Goal: Transaction & Acquisition: Purchase product/service

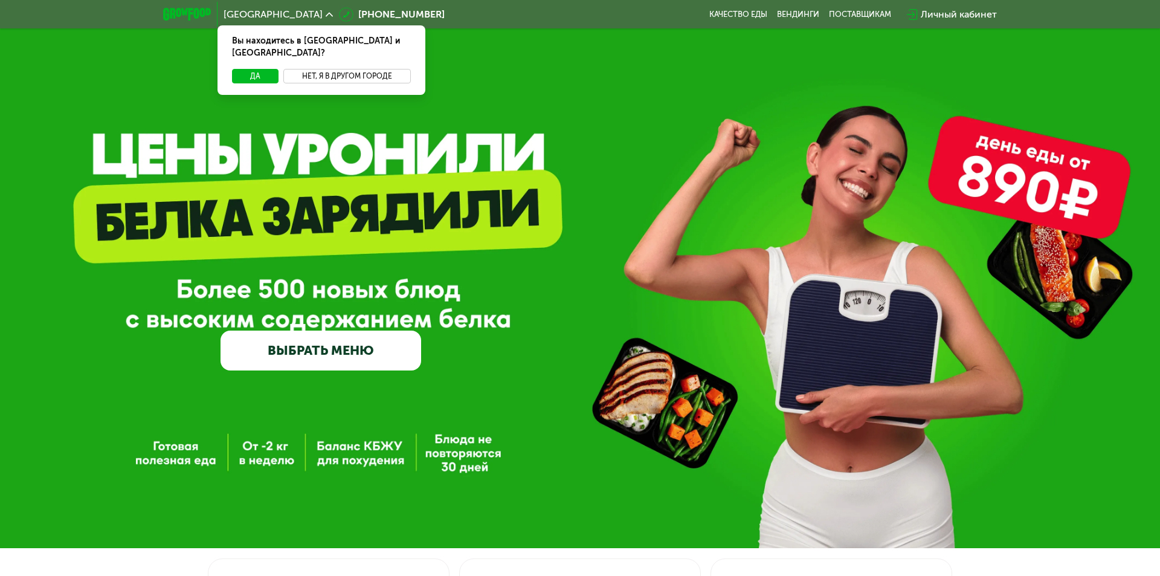
click at [350, 69] on button "Нет, я в другом городе" at bounding box center [346, 76] width 127 height 14
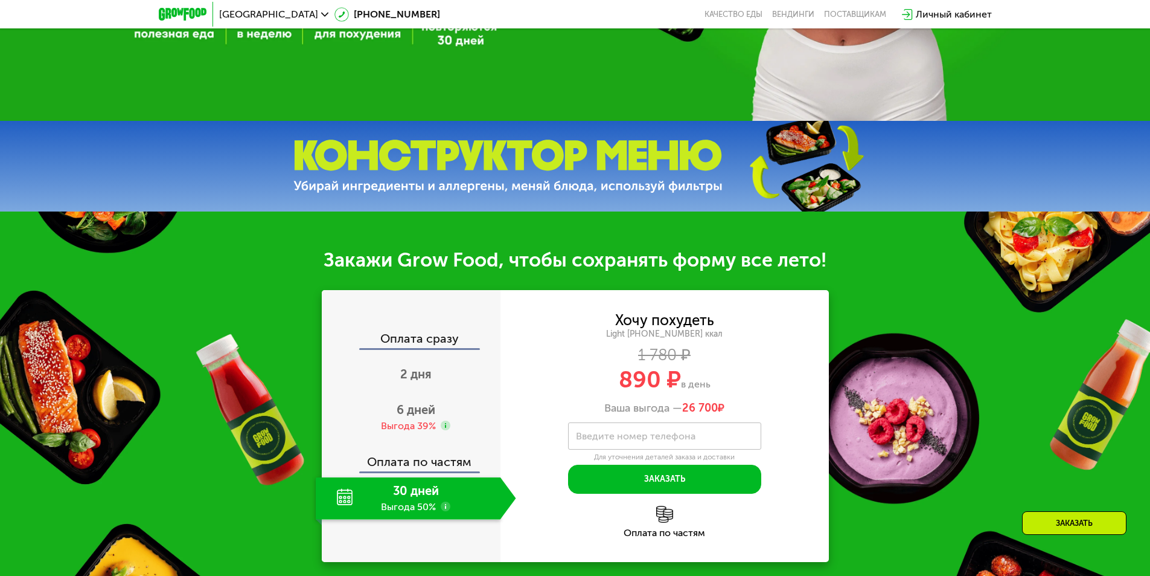
scroll to position [544, 0]
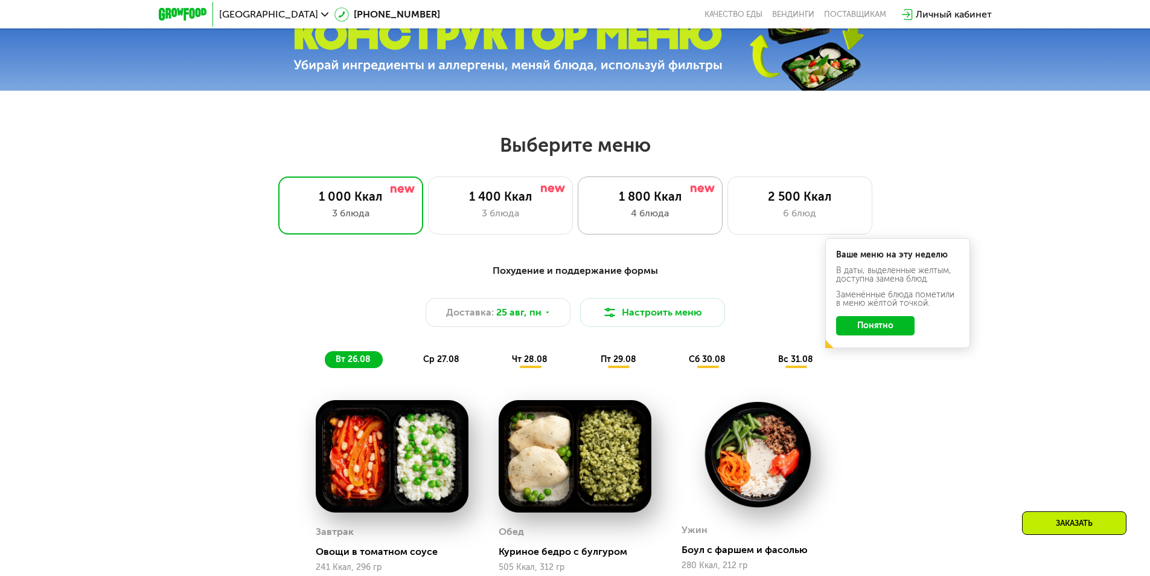
click at [651, 218] on div "4 блюда" at bounding box center [651, 213] width 120 height 14
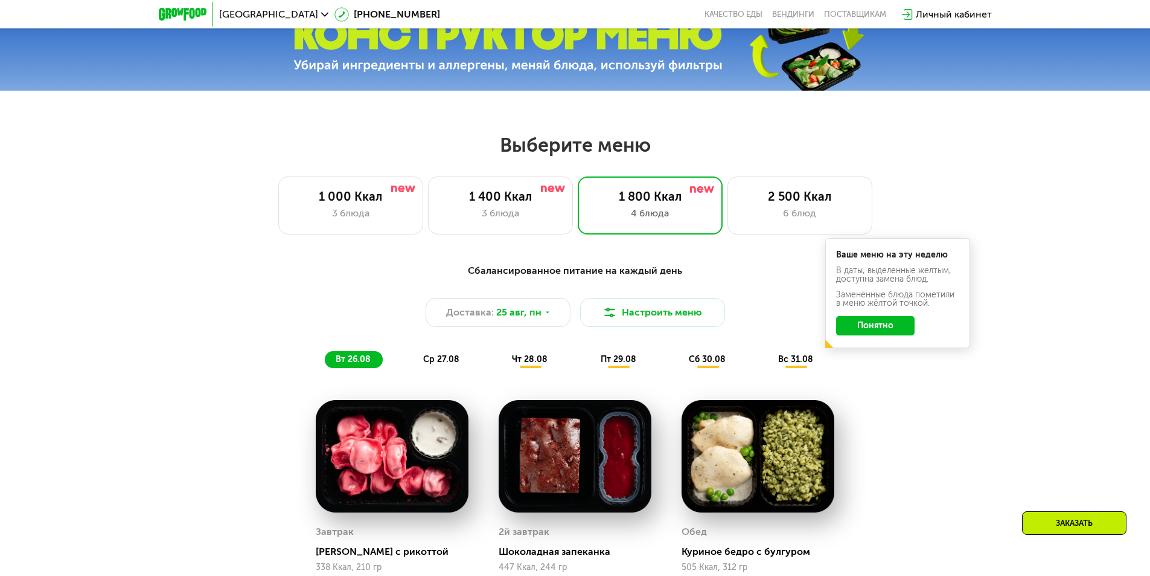
click at [884, 332] on button "Понятно" at bounding box center [875, 325] width 79 height 19
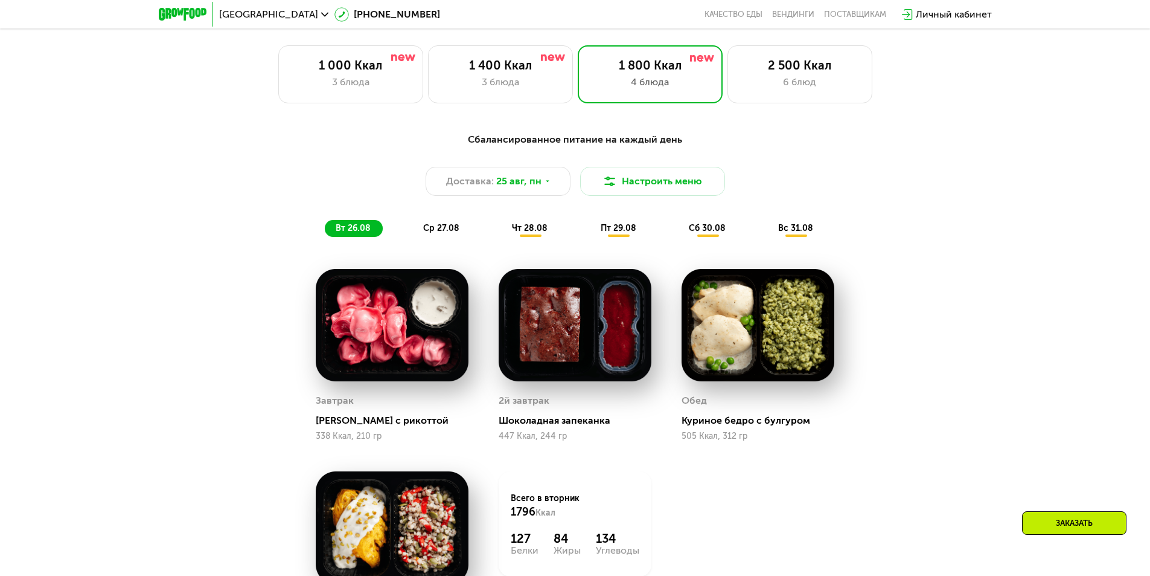
scroll to position [664, 0]
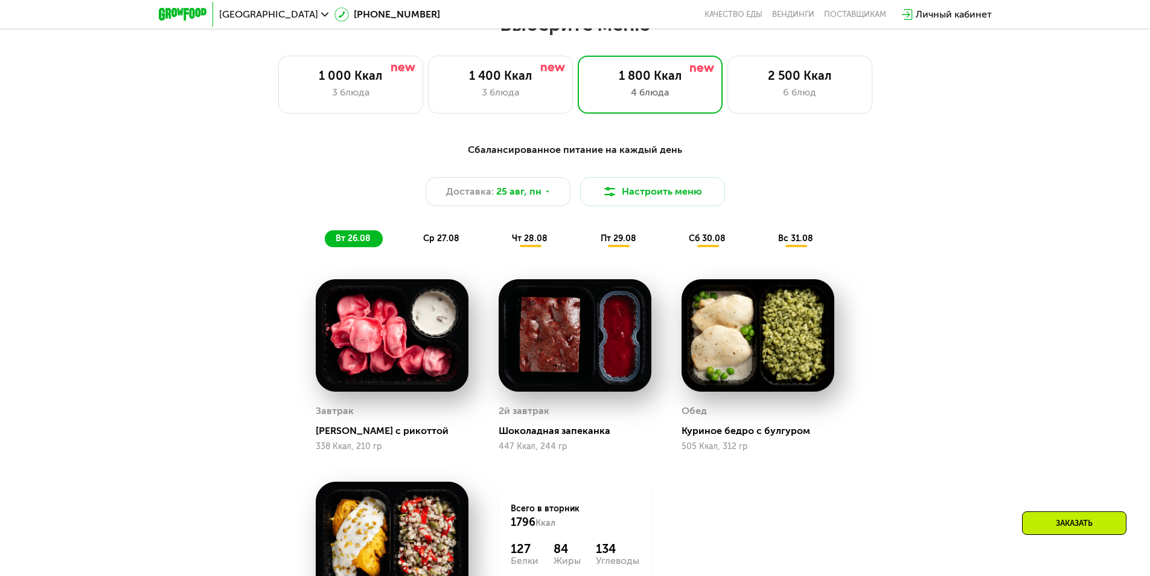
click at [444, 237] on span "ср 27.08" at bounding box center [441, 238] width 36 height 10
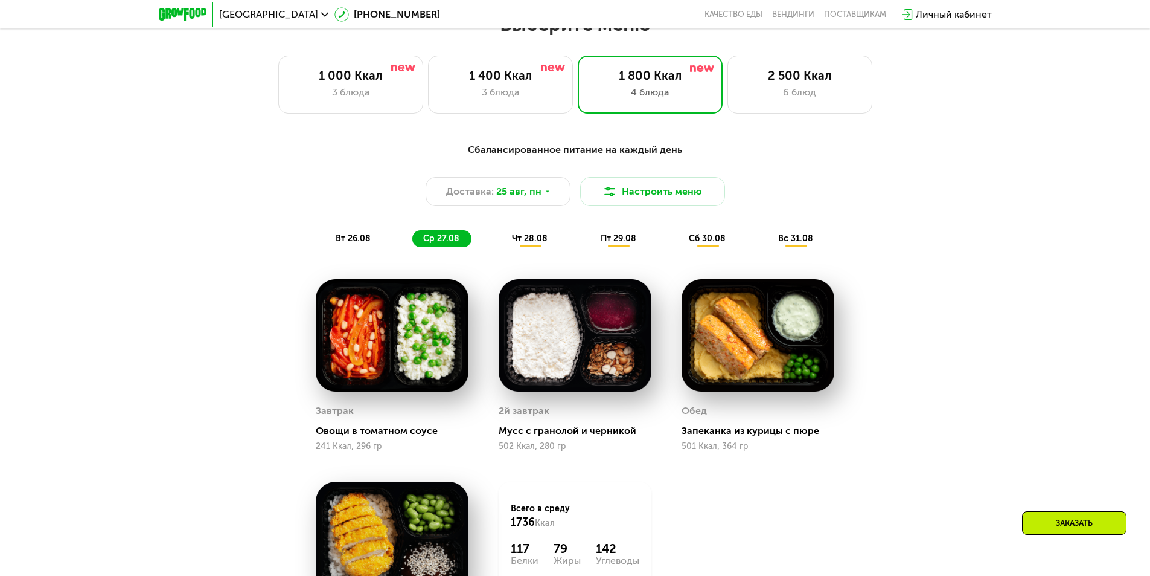
click at [528, 243] on span "чт 28.08" at bounding box center [530, 238] width 36 height 10
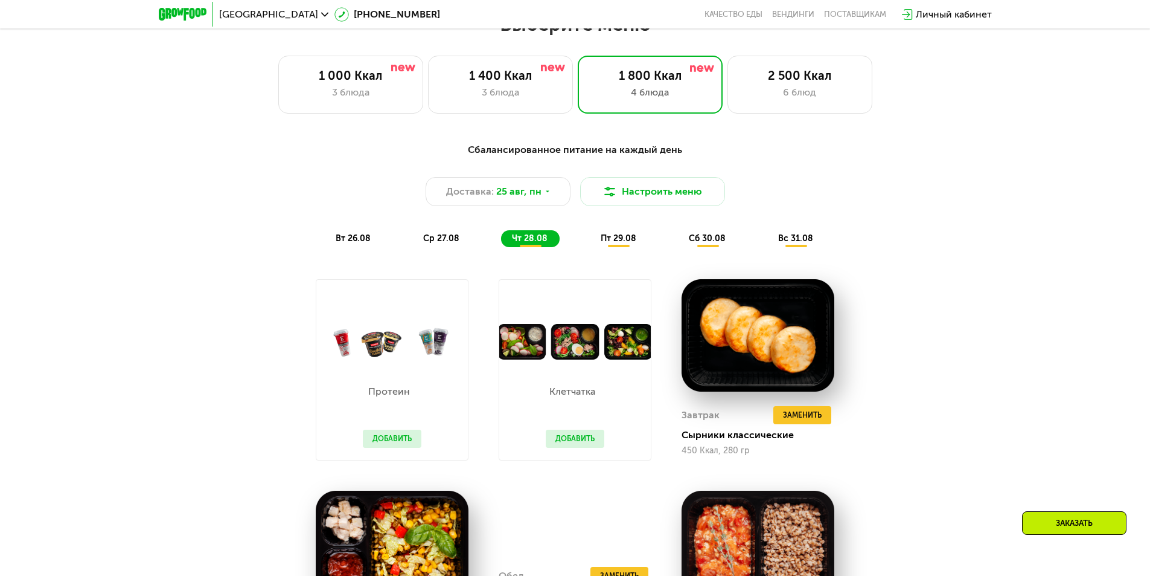
scroll to position [785, 0]
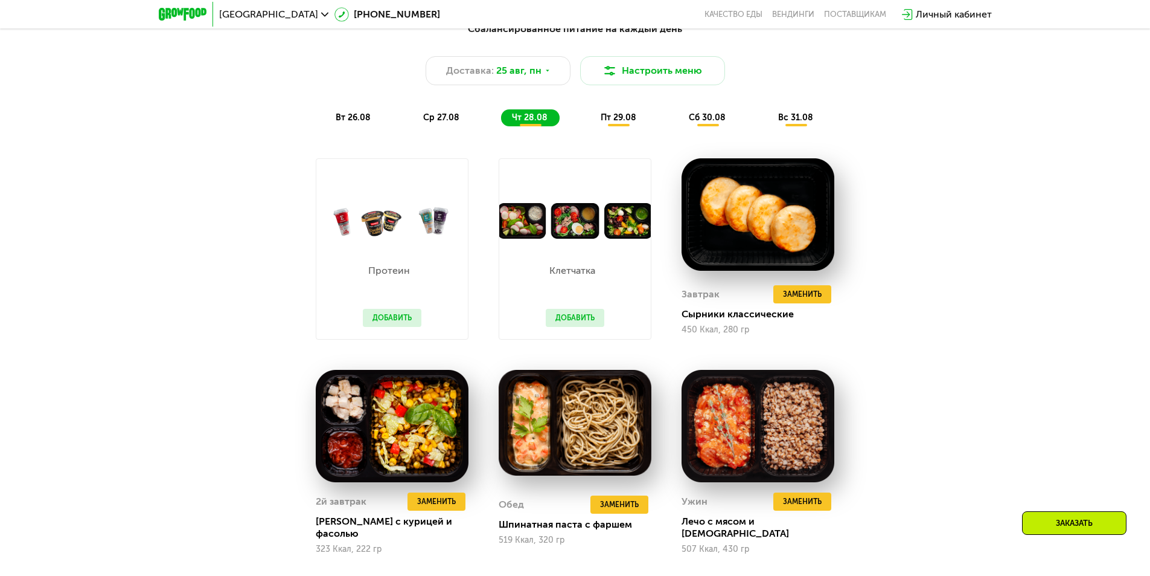
click at [540, 229] on img at bounding box center [575, 221] width 152 height 36
click at [532, 229] on img at bounding box center [575, 221] width 152 height 36
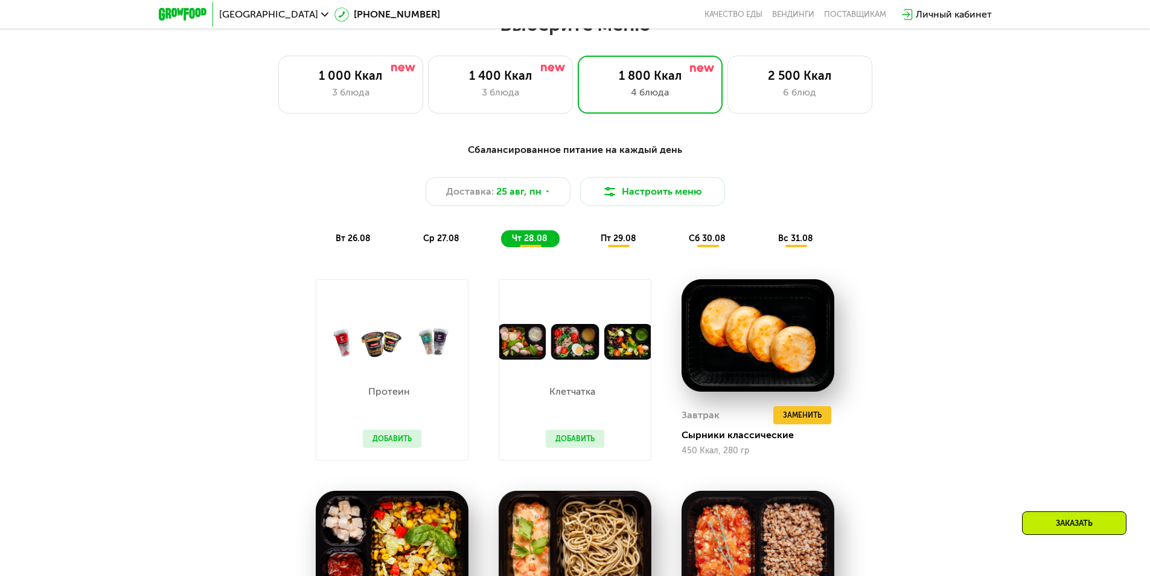
scroll to position [544, 0]
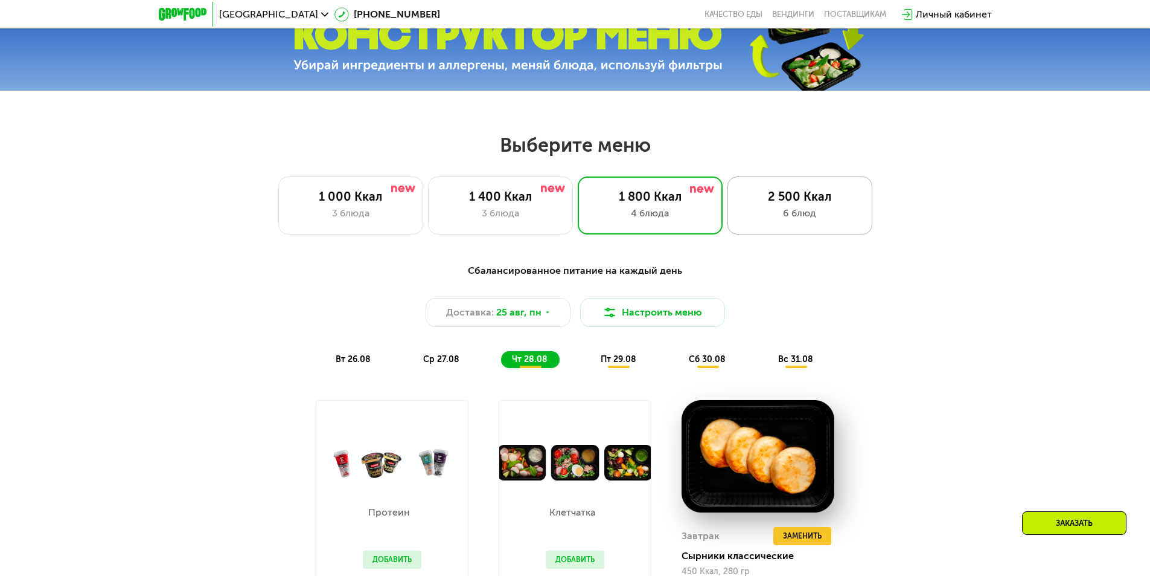
click at [794, 193] on div "2 500 Ккал" at bounding box center [800, 196] width 120 height 14
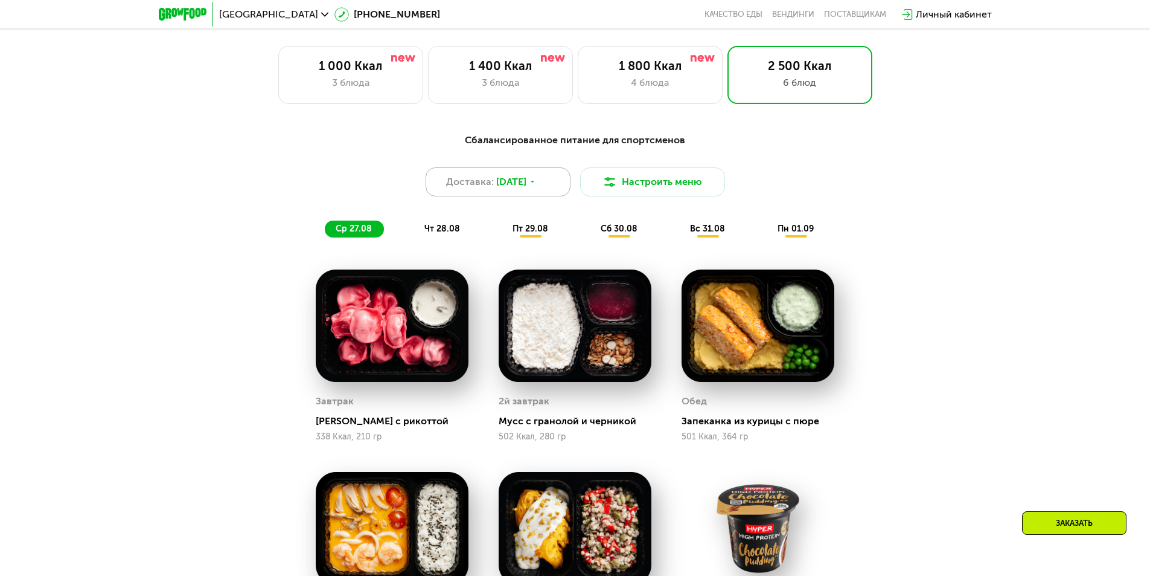
scroll to position [664, 0]
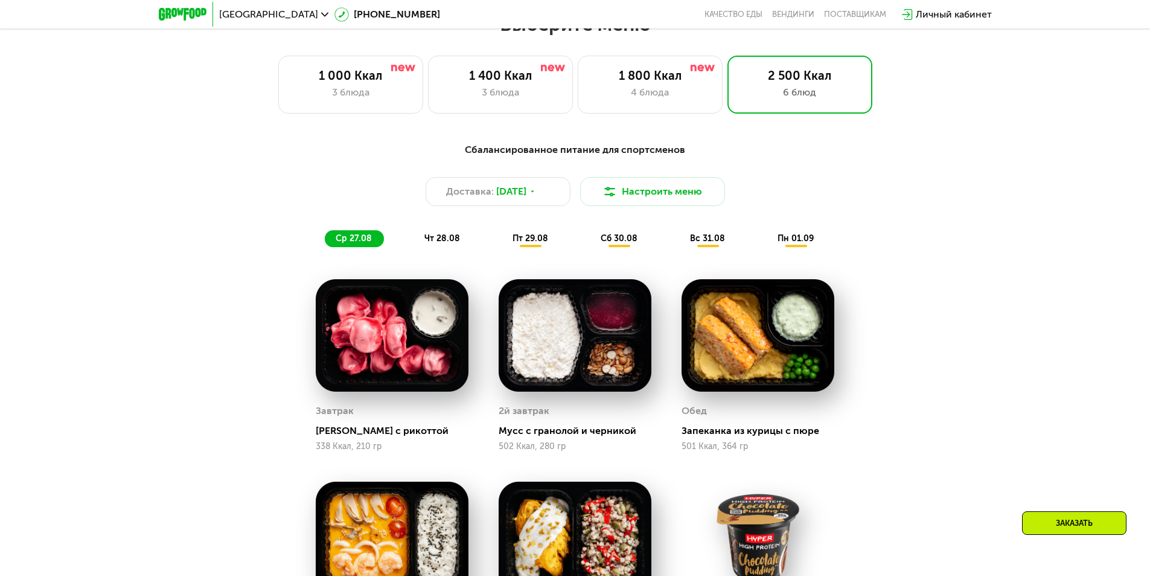
click at [447, 238] on span "чт 28.08" at bounding box center [443, 238] width 36 height 10
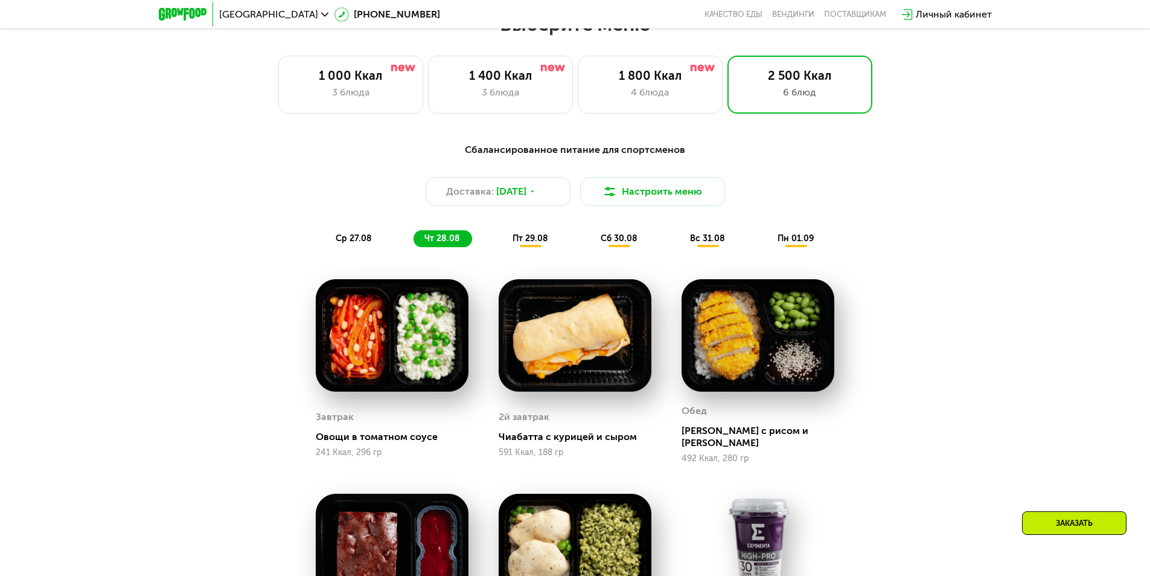
click at [529, 242] on span "пт 29.08" at bounding box center [531, 238] width 36 height 10
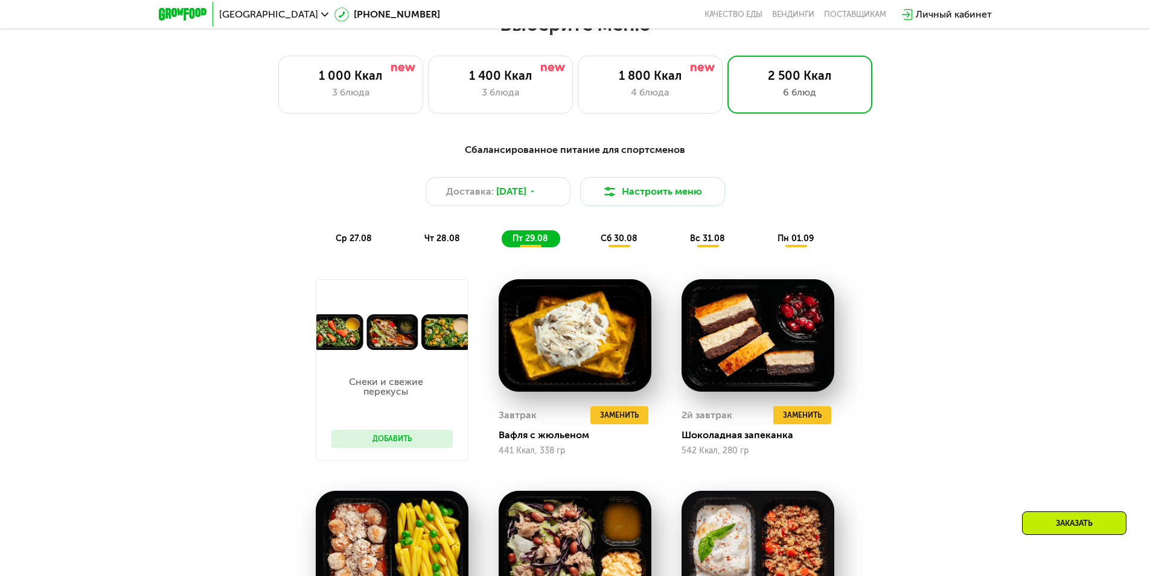
click at [679, 236] on div "сб 30.08" at bounding box center [708, 238] width 58 height 17
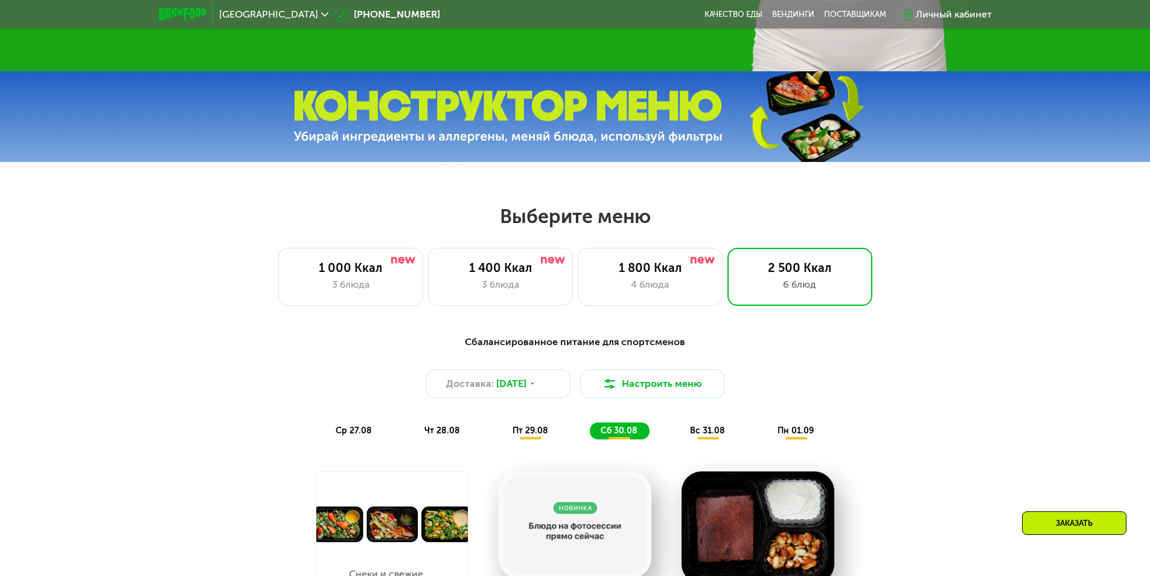
scroll to position [604, 0]
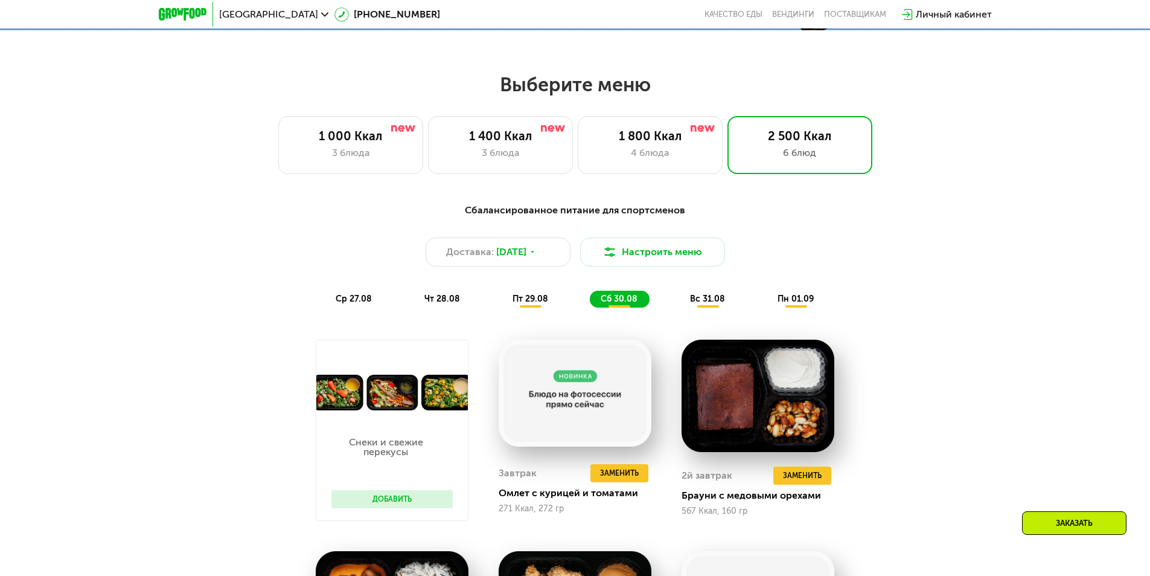
click at [502, 296] on div "чт 28.08" at bounding box center [531, 298] width 59 height 17
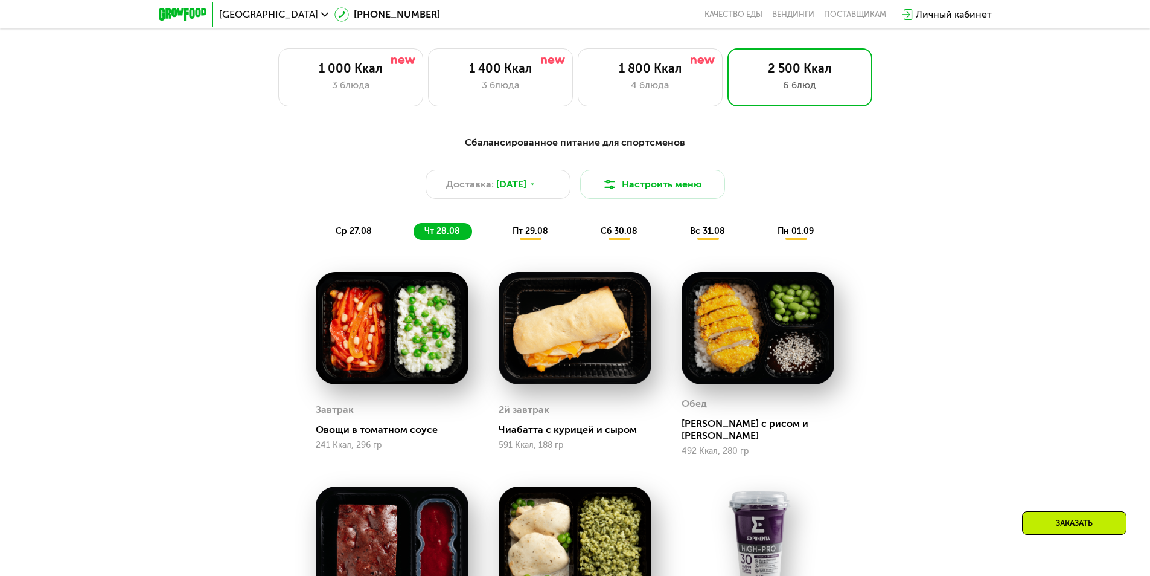
scroll to position [785, 0]
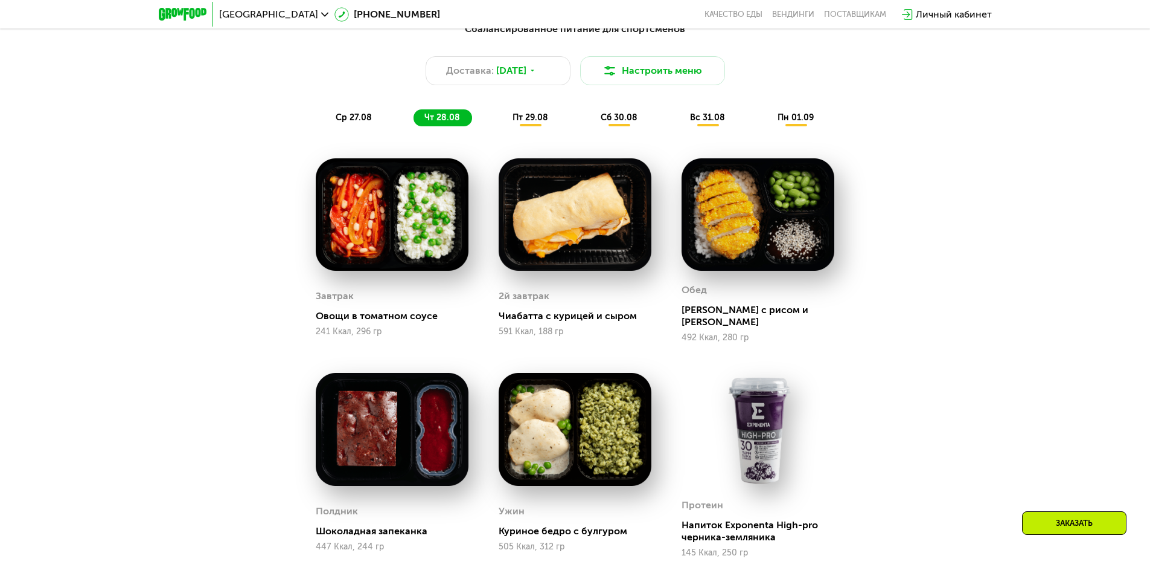
click at [414, 115] on div "ср 27.08" at bounding box center [443, 117] width 59 height 17
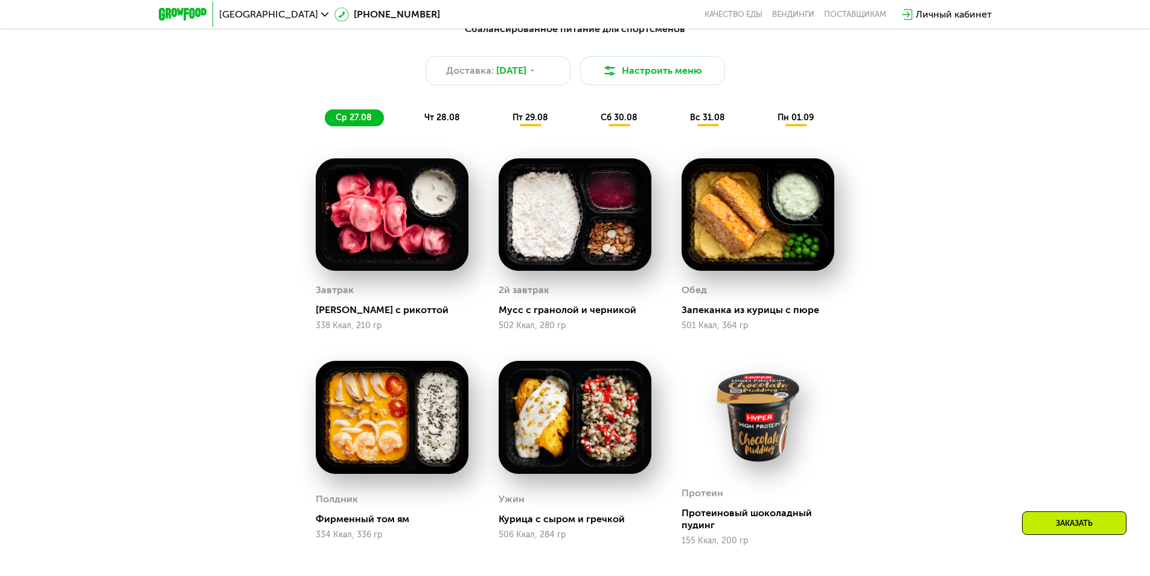
drag, startPoint x: 432, startPoint y: 123, endPoint x: 438, endPoint y: 121, distance: 6.9
click at [434, 123] on span "чт 28.08" at bounding box center [443, 117] width 36 height 10
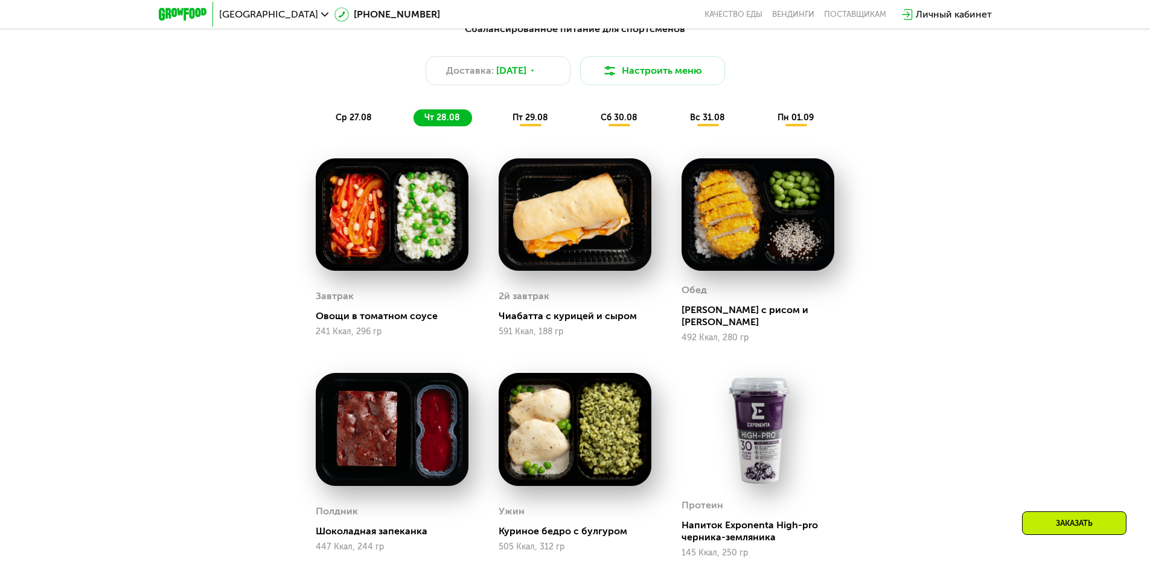
click at [524, 121] on span "пт 29.08" at bounding box center [531, 117] width 36 height 10
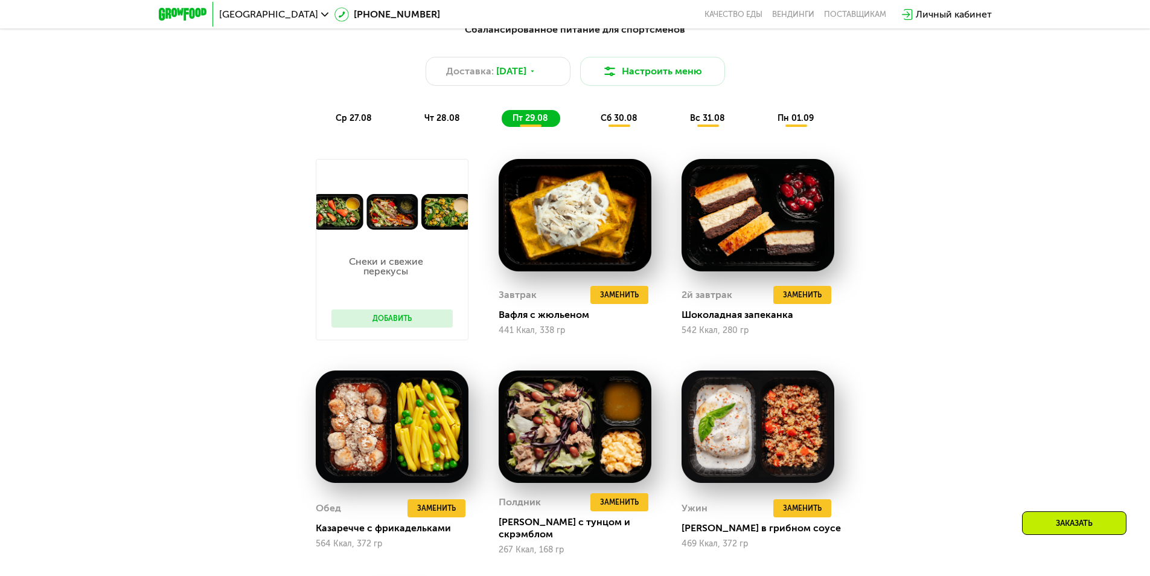
scroll to position [725, 0]
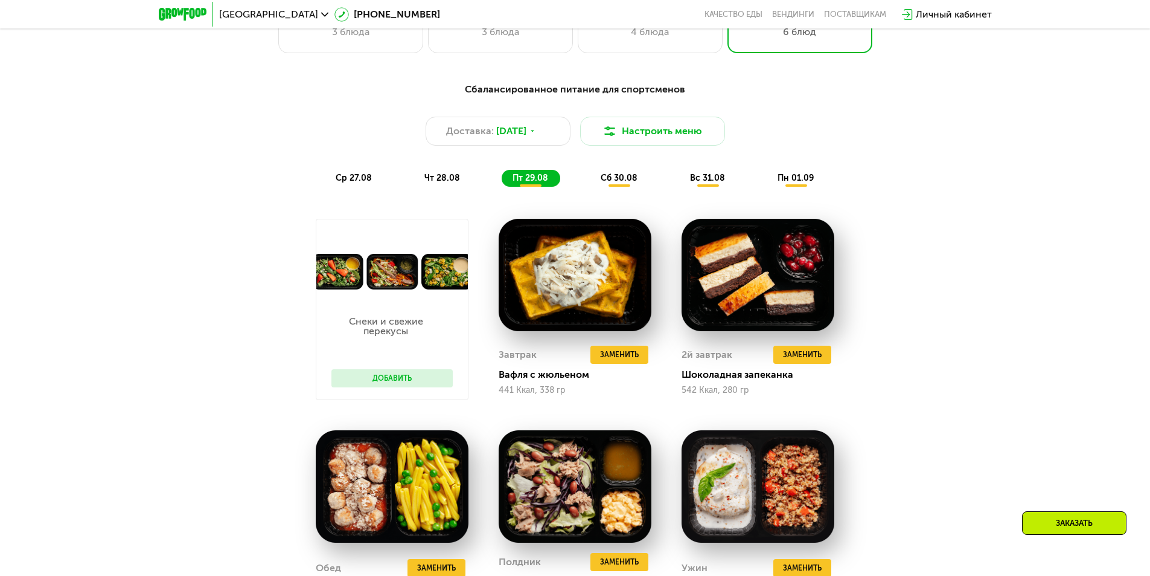
click at [627, 178] on span "сб 30.08" at bounding box center [619, 178] width 37 height 10
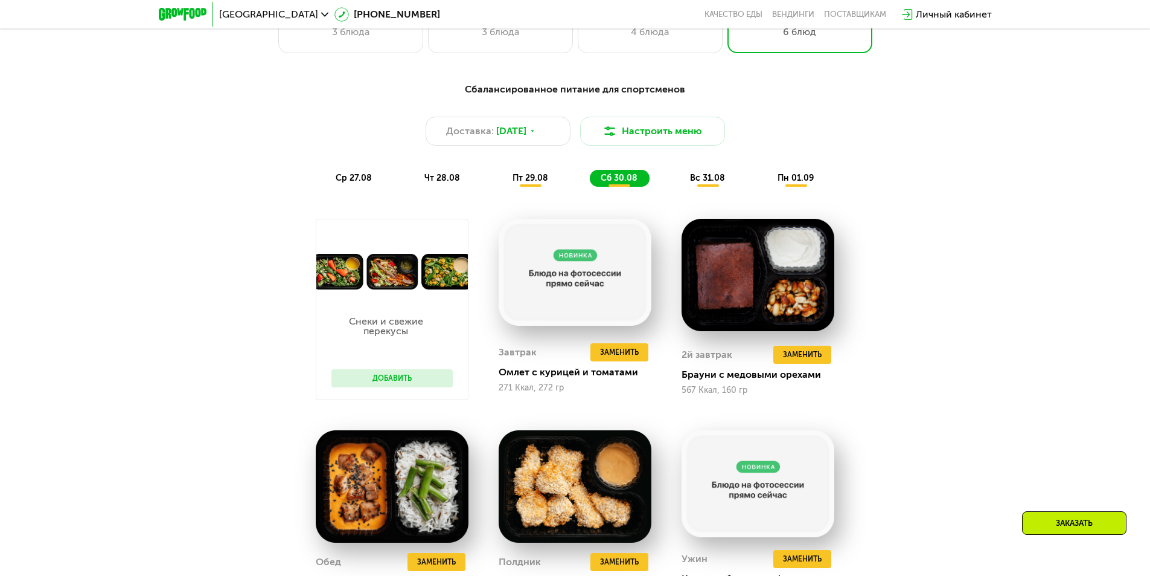
click at [701, 180] on span "вс 31.08" at bounding box center [707, 178] width 35 height 10
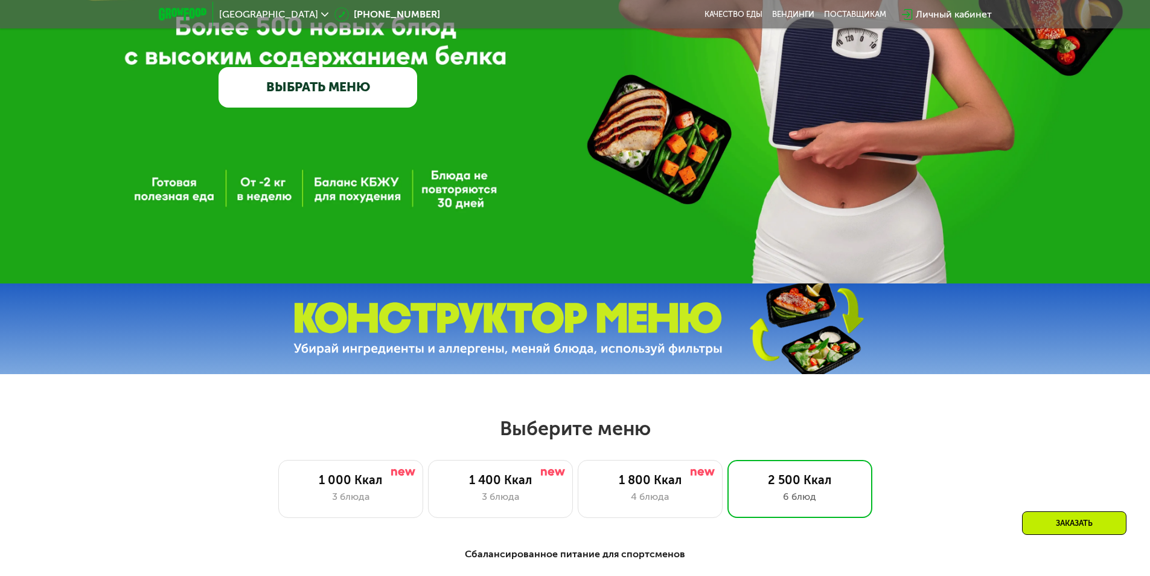
scroll to position [181, 0]
